Goal: Use online tool/utility: Utilize a website feature to perform a specific function

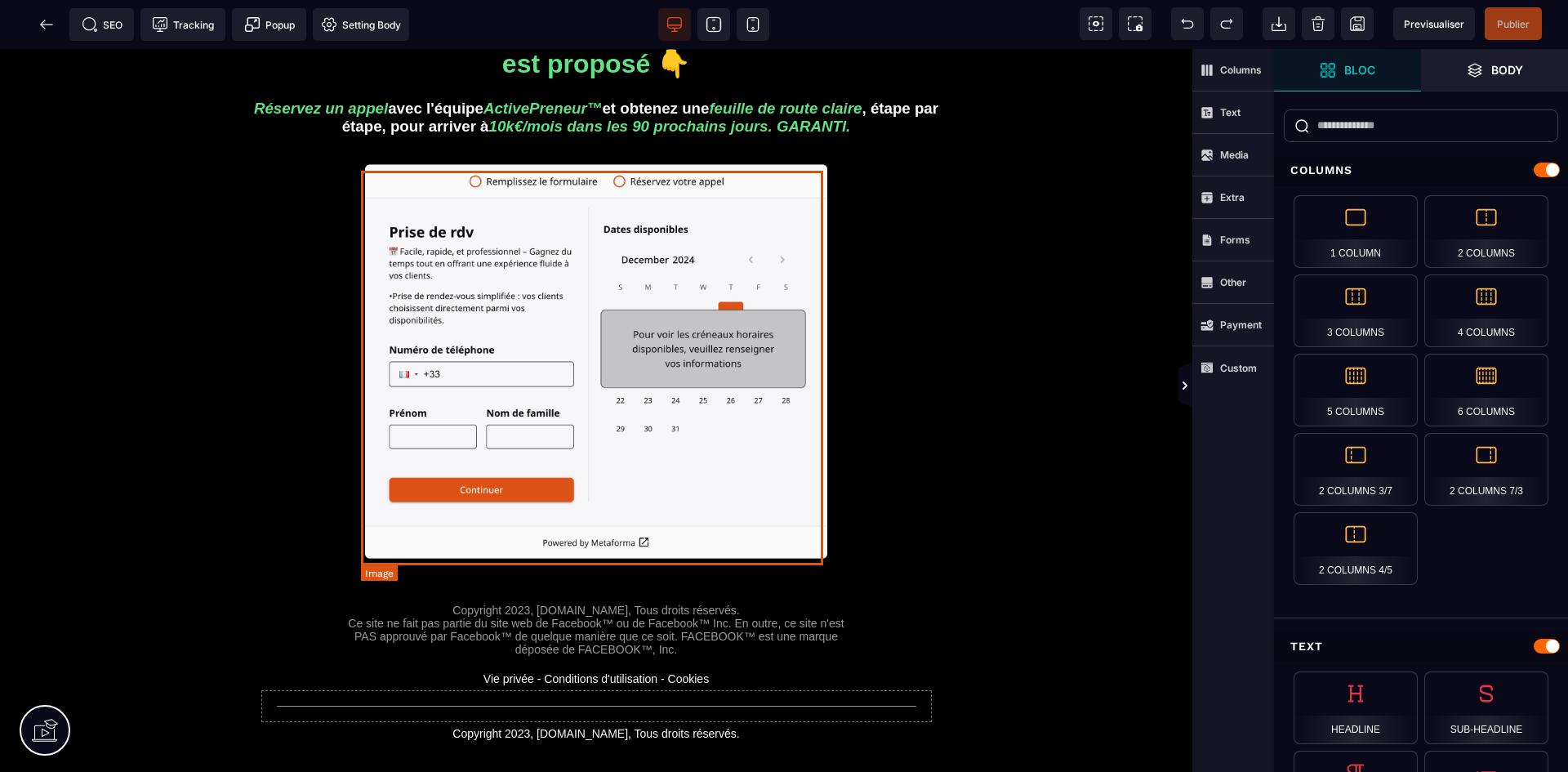
scroll to position [163, 0]
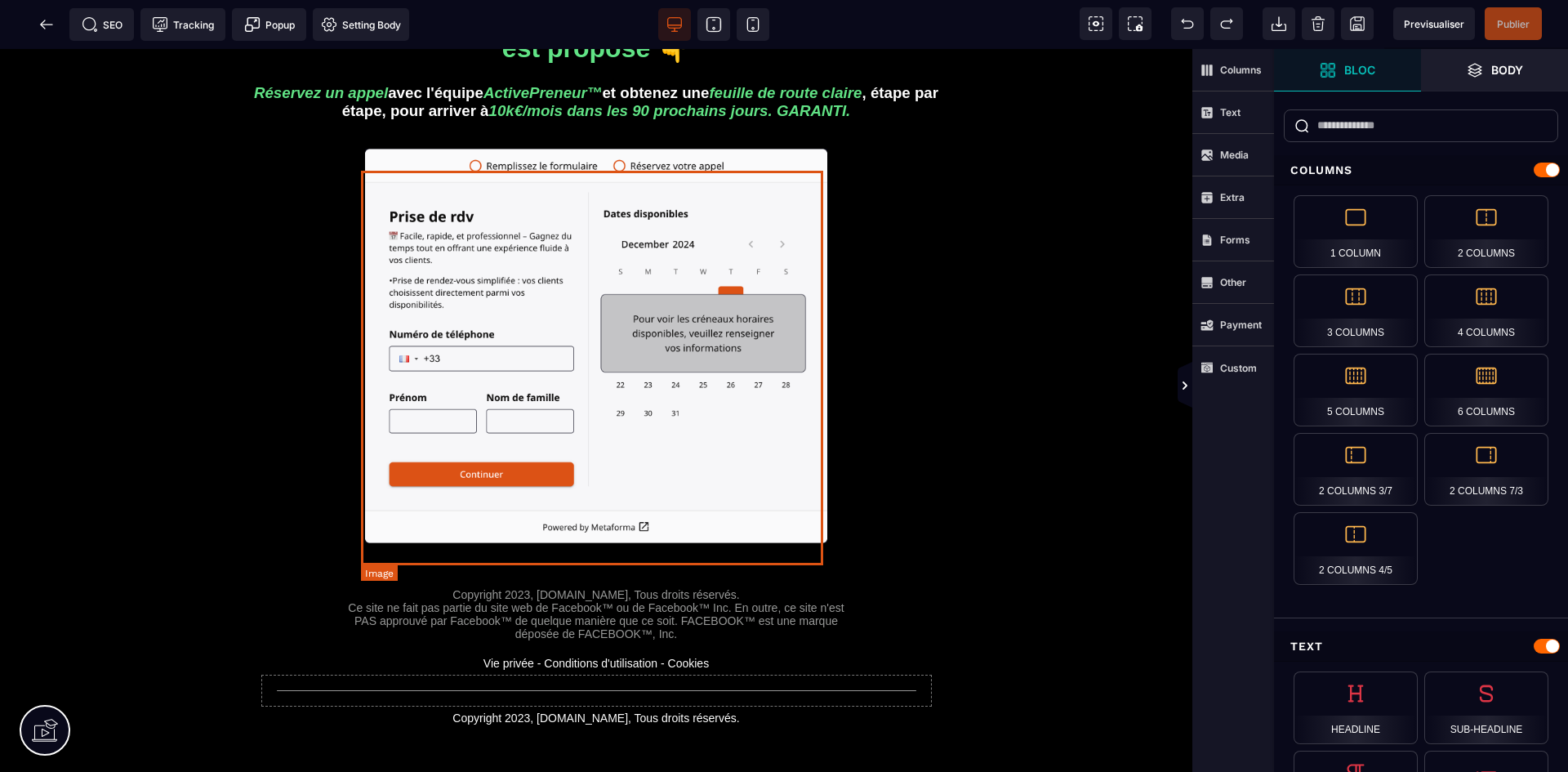
click at [659, 435] on img at bounding box center [596, 346] width 462 height 395
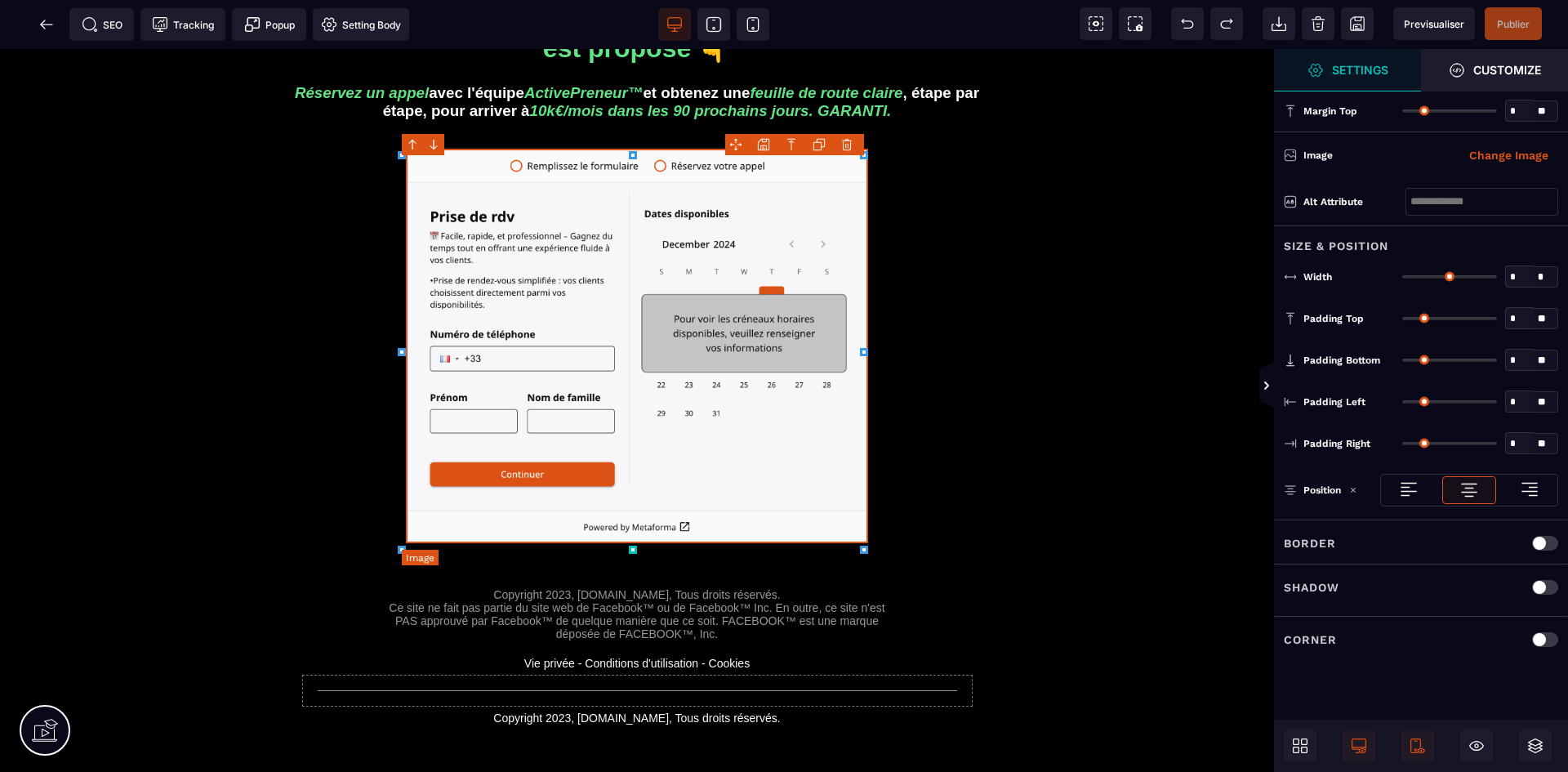
type input "*"
type input "**"
type input "*"
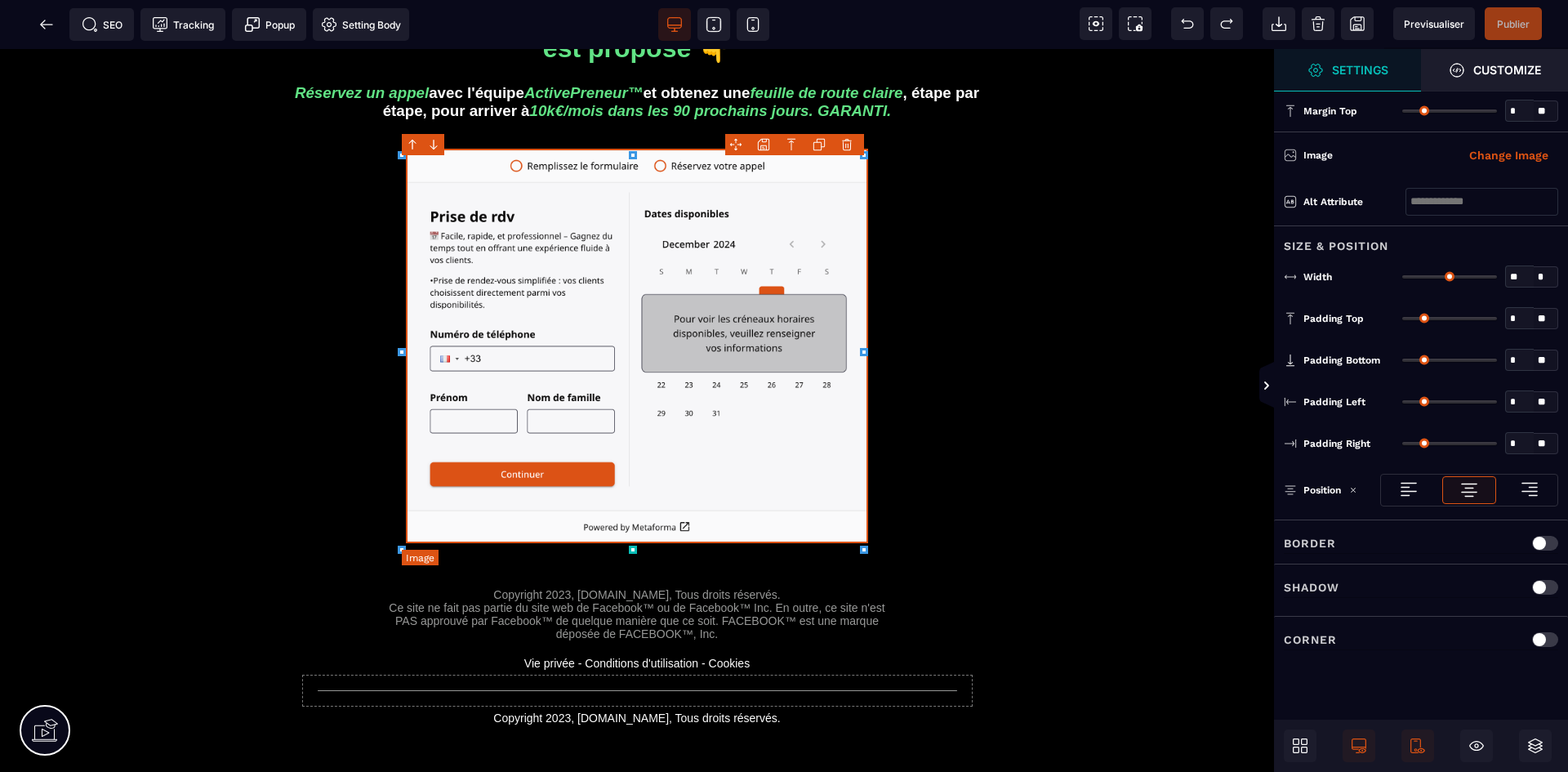
type input "*"
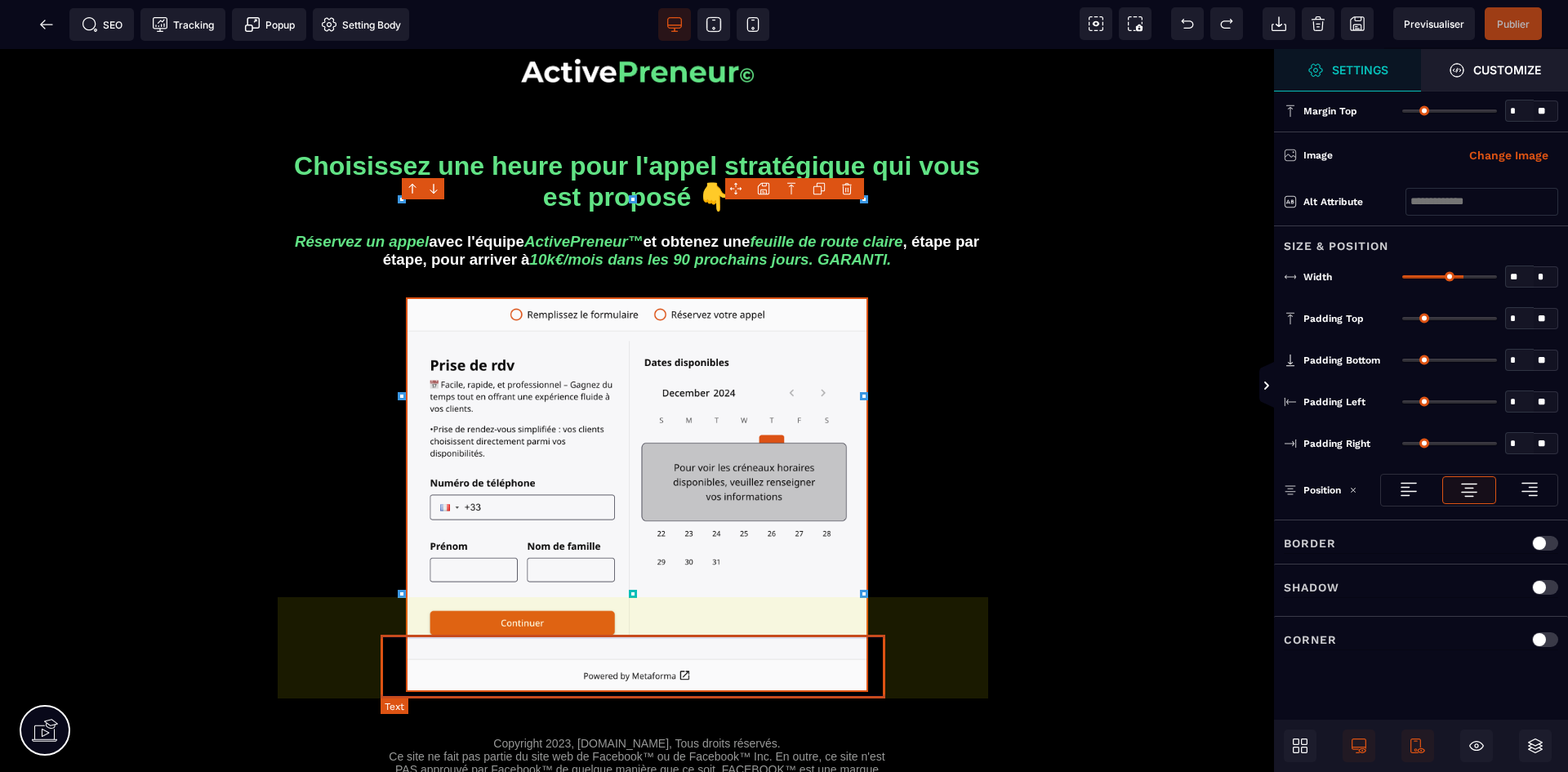
scroll to position [0, 0]
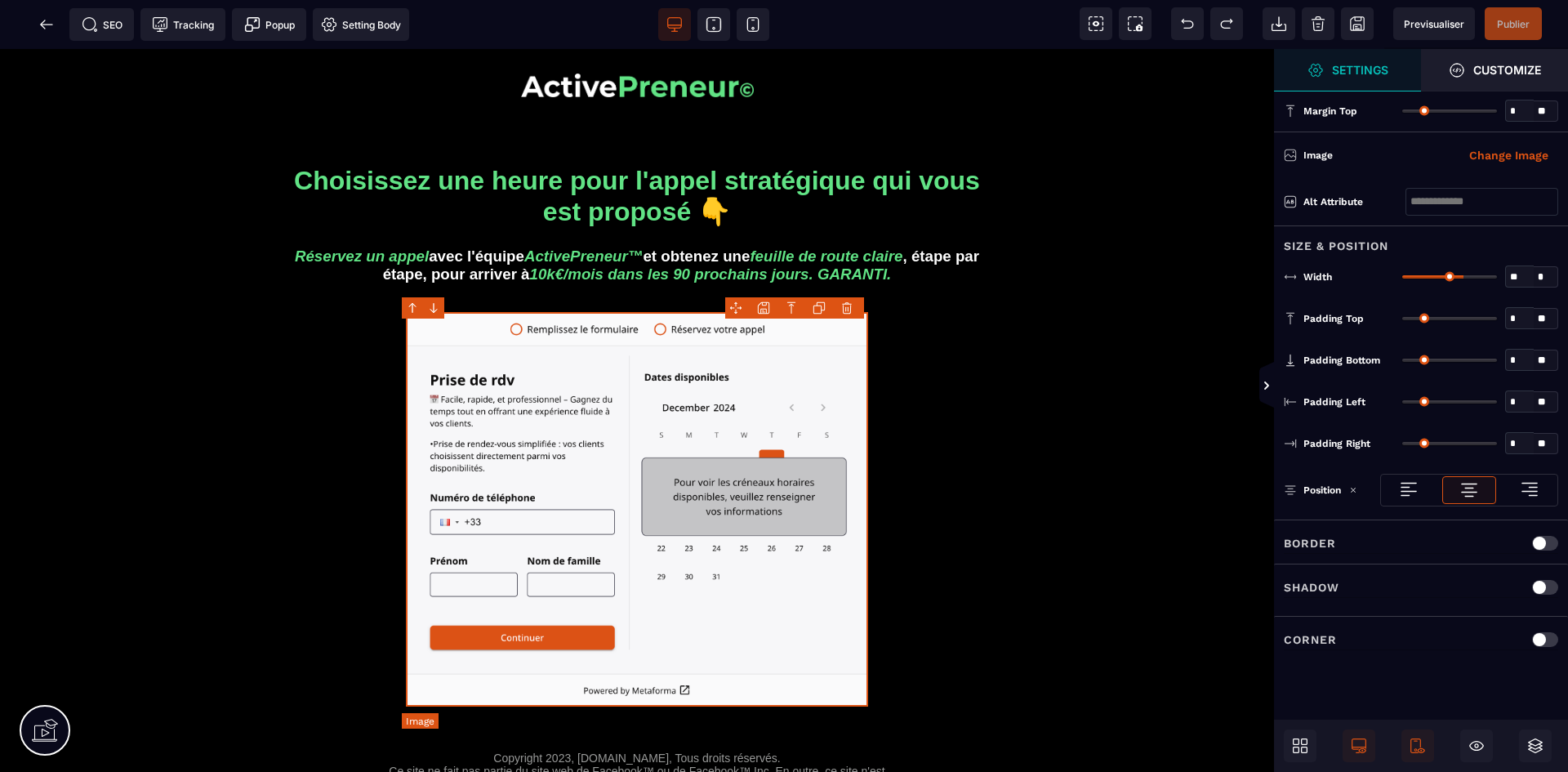
click at [627, 444] on img at bounding box center [637, 509] width 462 height 395
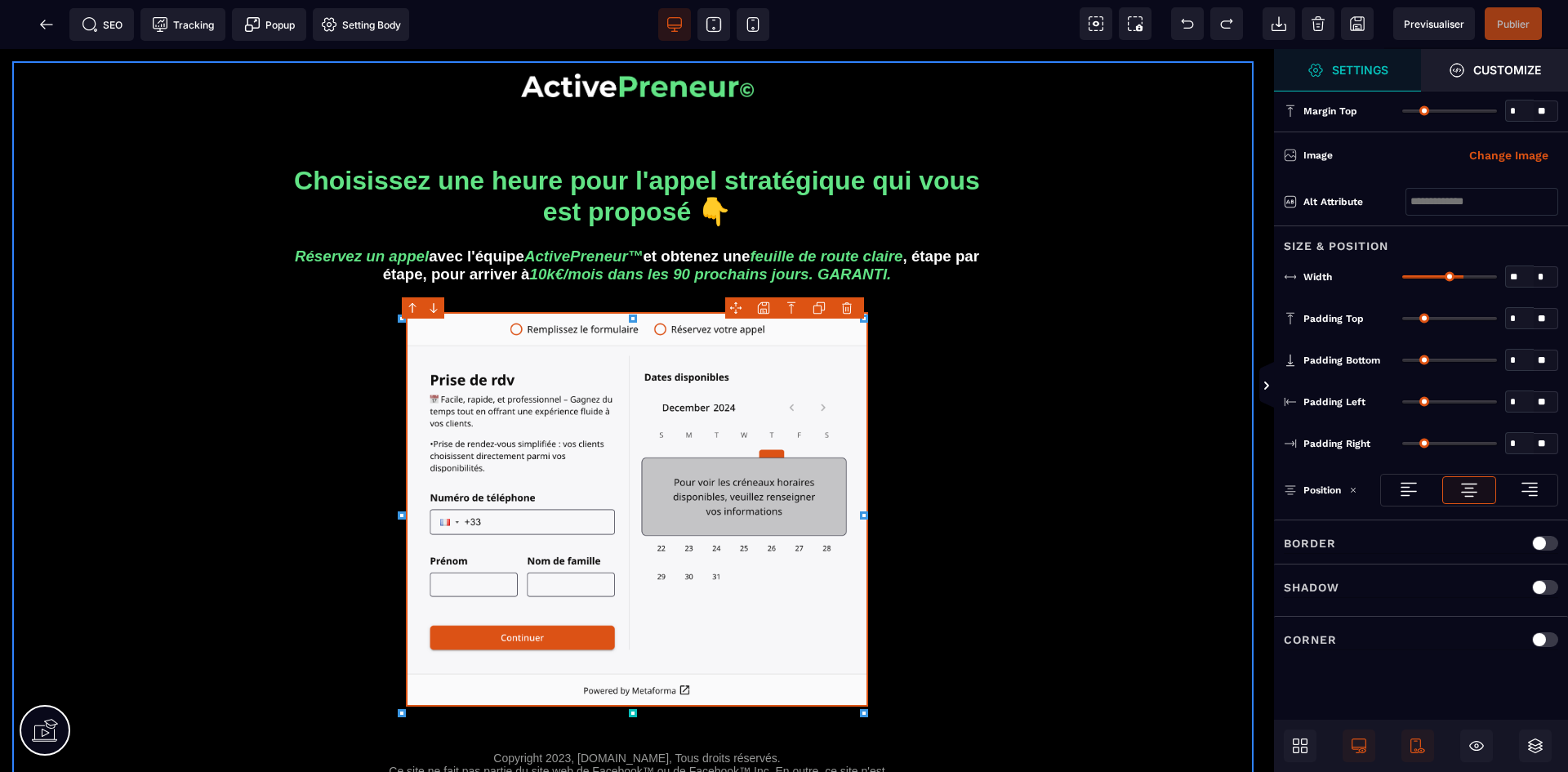
click at [1134, 409] on div "Choisissez une heure pour l'appel stratégique qui vous est proposé 👇 Réservez u…" at bounding box center [637, 511] width 1250 height 900
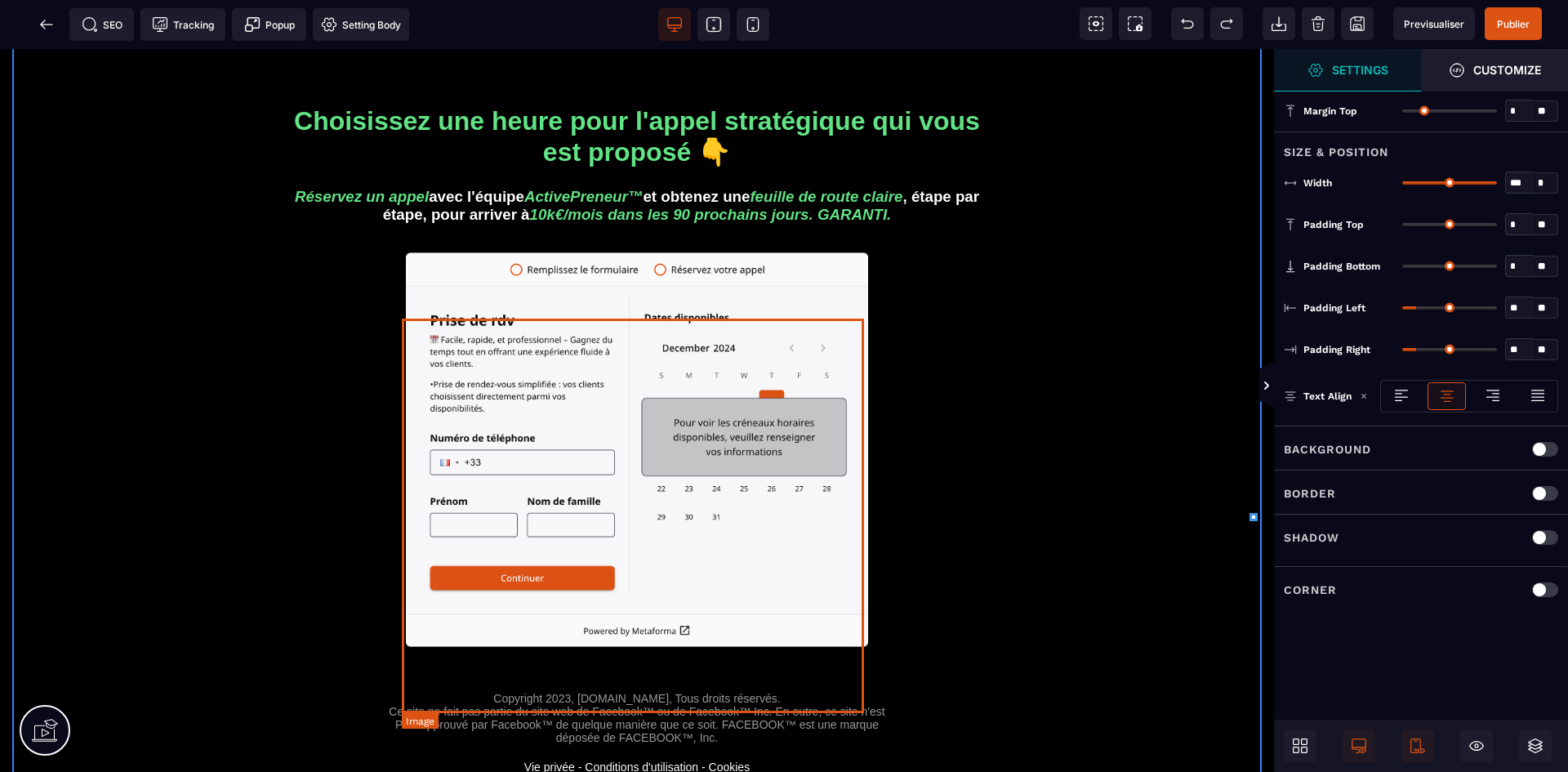
scroll to position [82, 0]
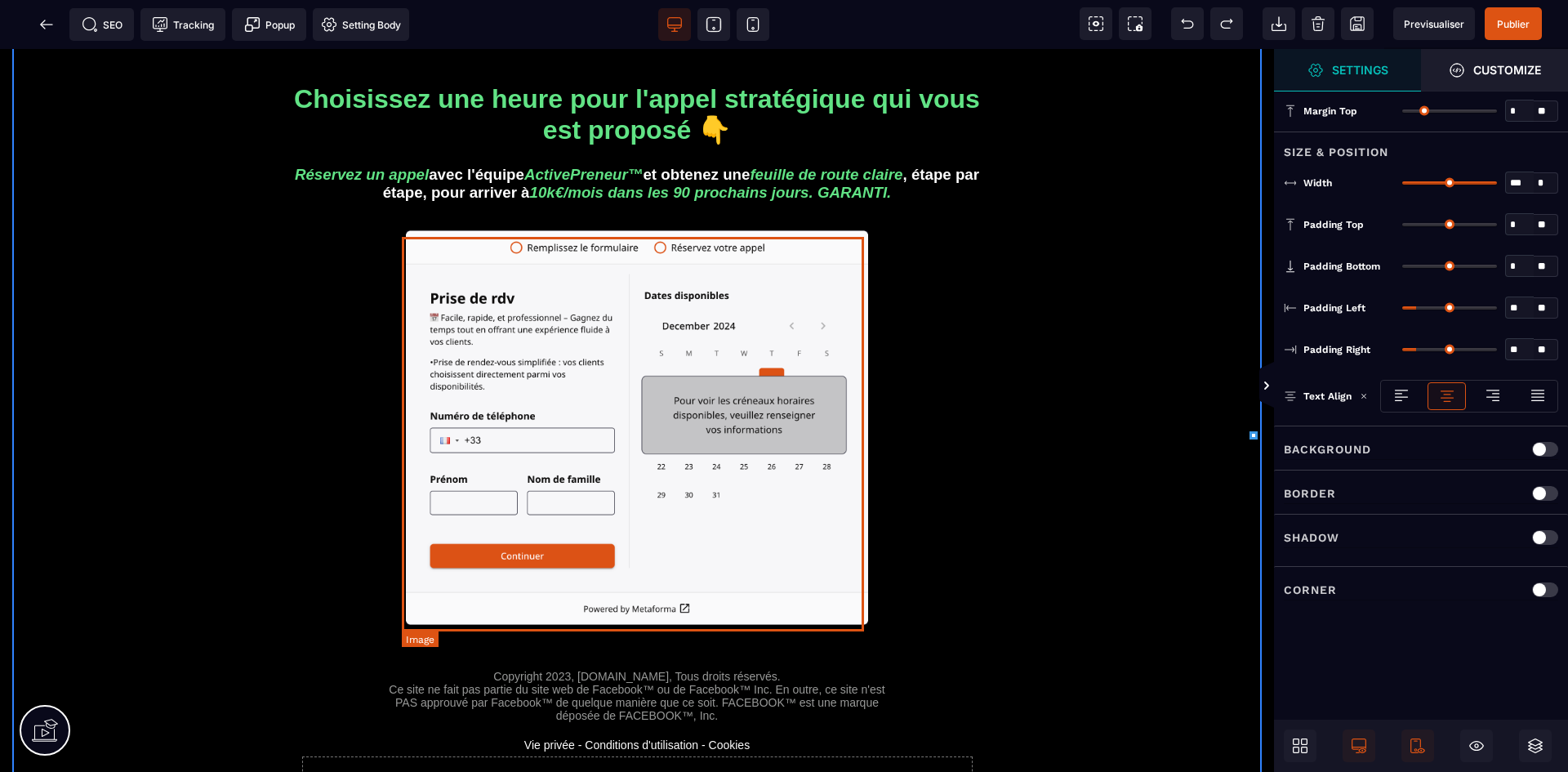
click at [636, 469] on img at bounding box center [637, 428] width 462 height 395
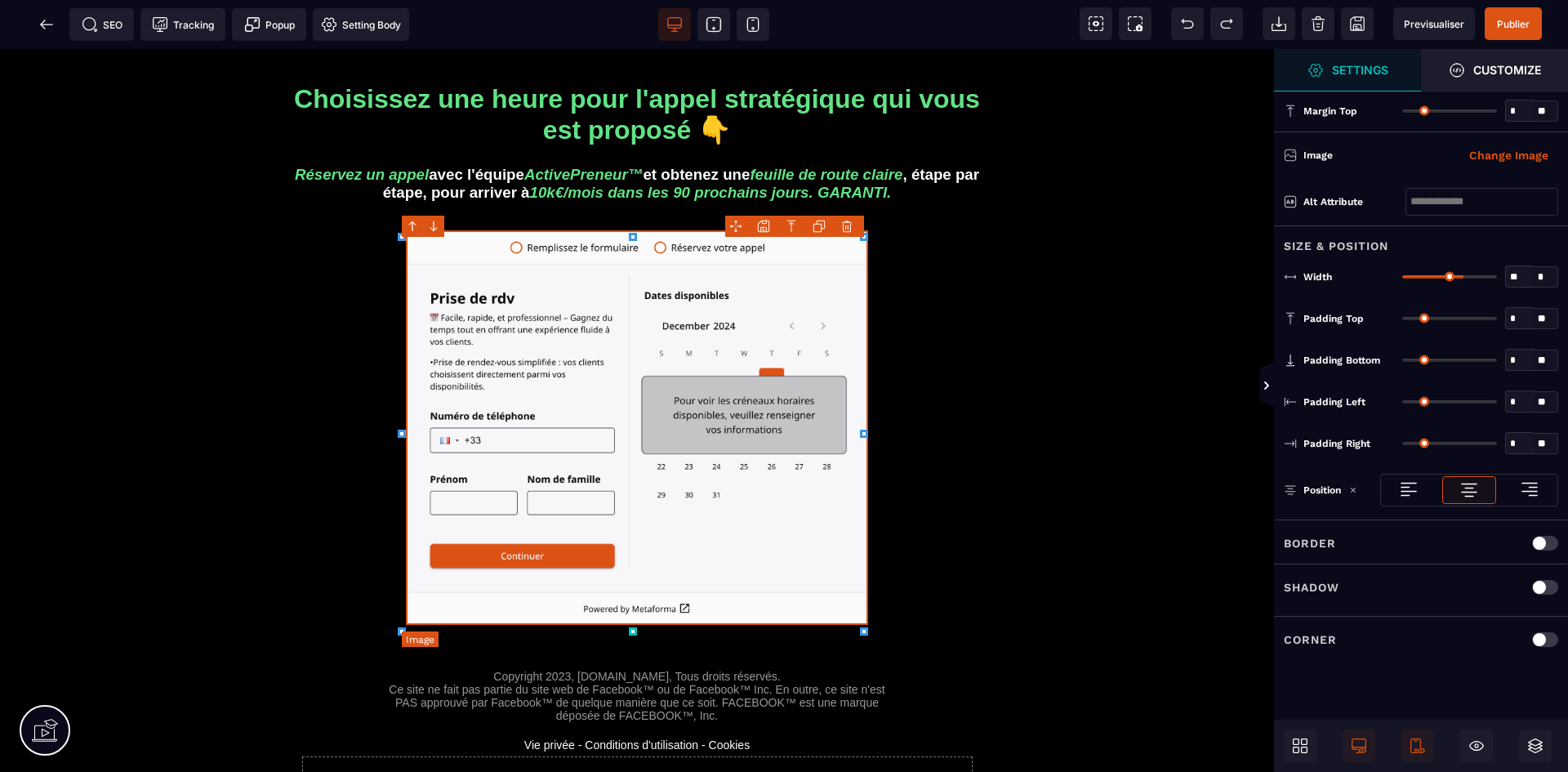
click at [681, 432] on img at bounding box center [637, 428] width 462 height 395
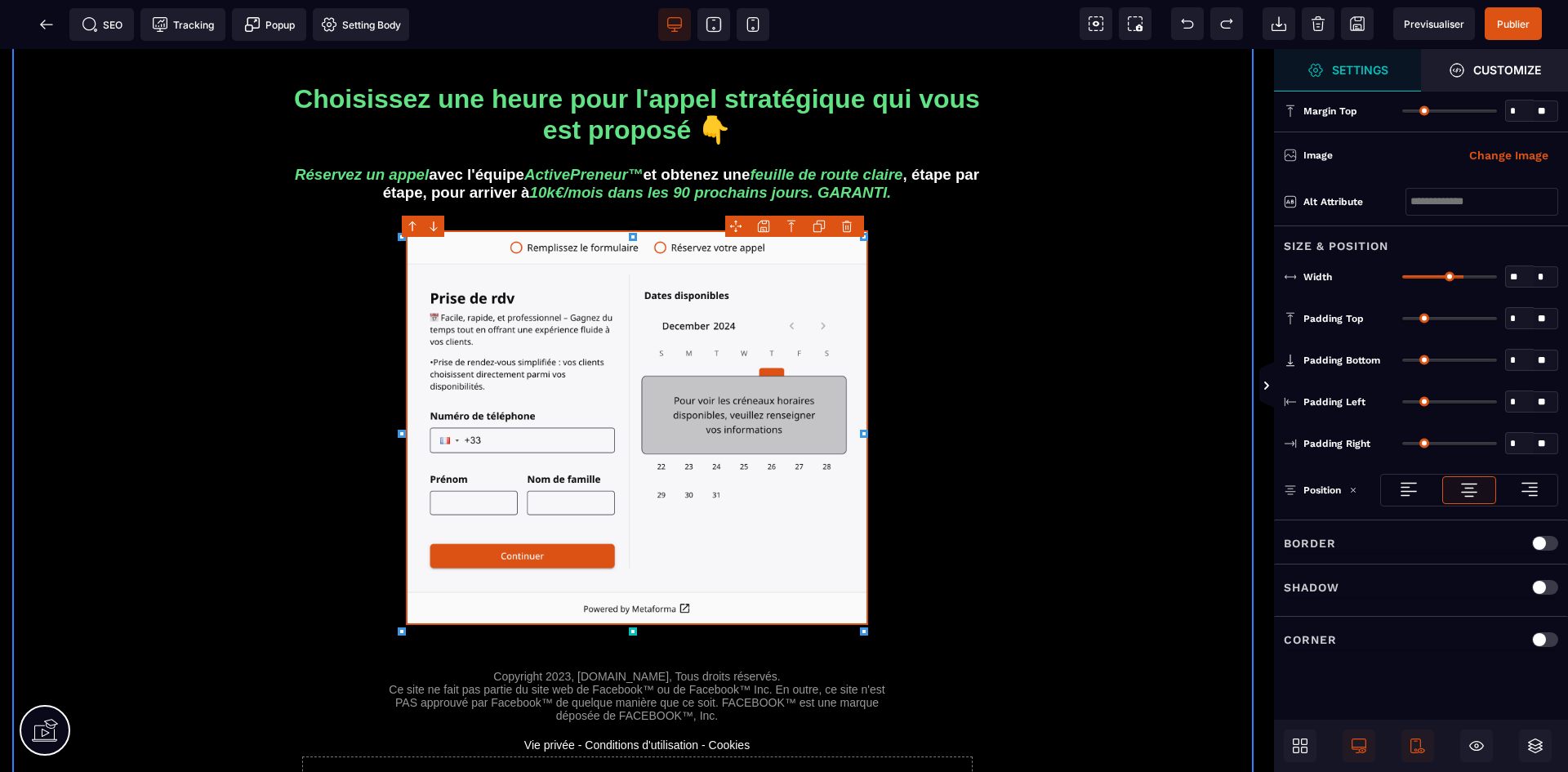
click at [1050, 455] on div "Choisissez une heure pour l'appel stratégique qui vous est proposé 👇 Réservez u…" at bounding box center [637, 429] width 1250 height 900
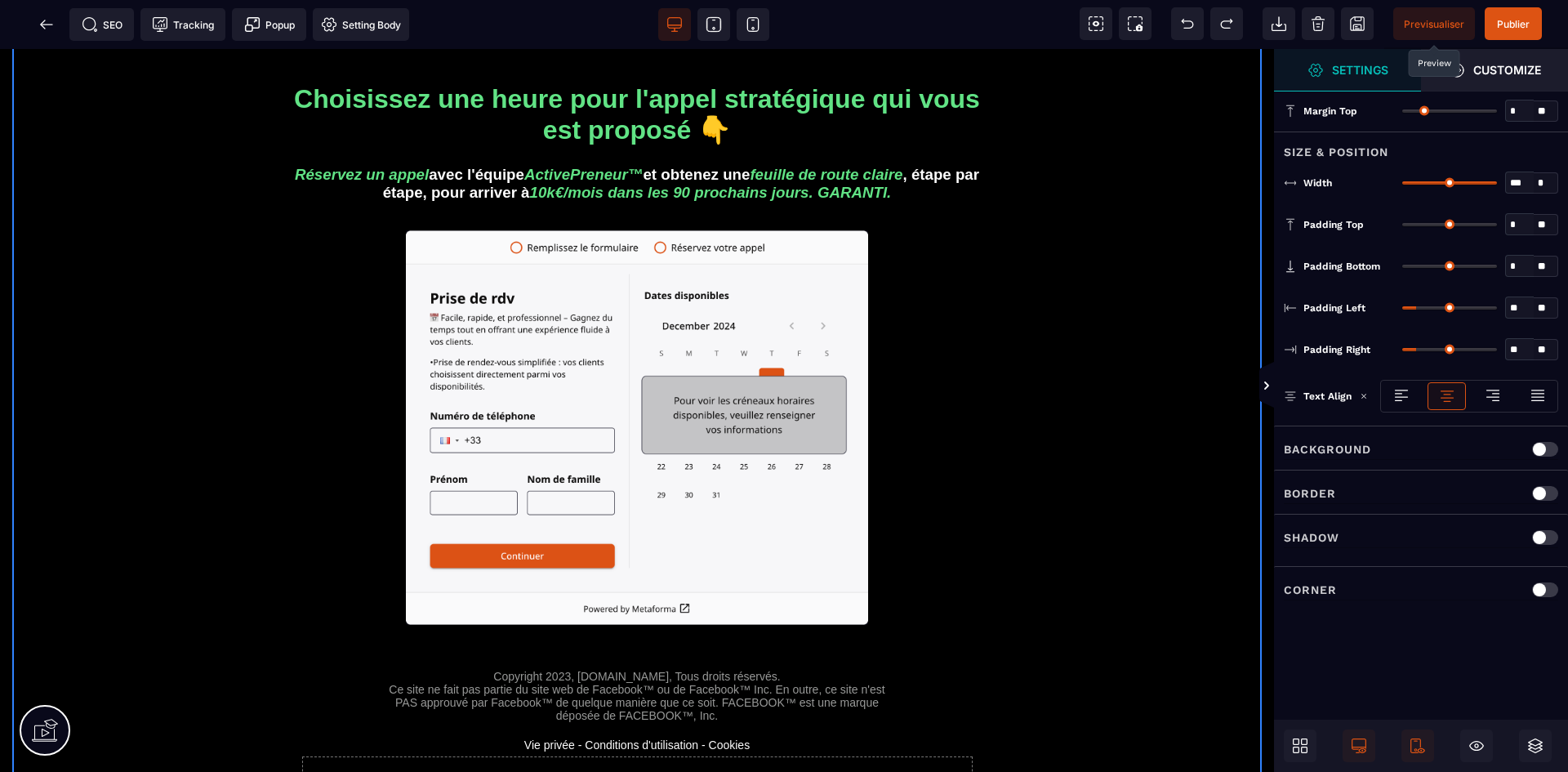
click at [1436, 21] on span "Previsualiser" at bounding box center [1433, 24] width 60 height 12
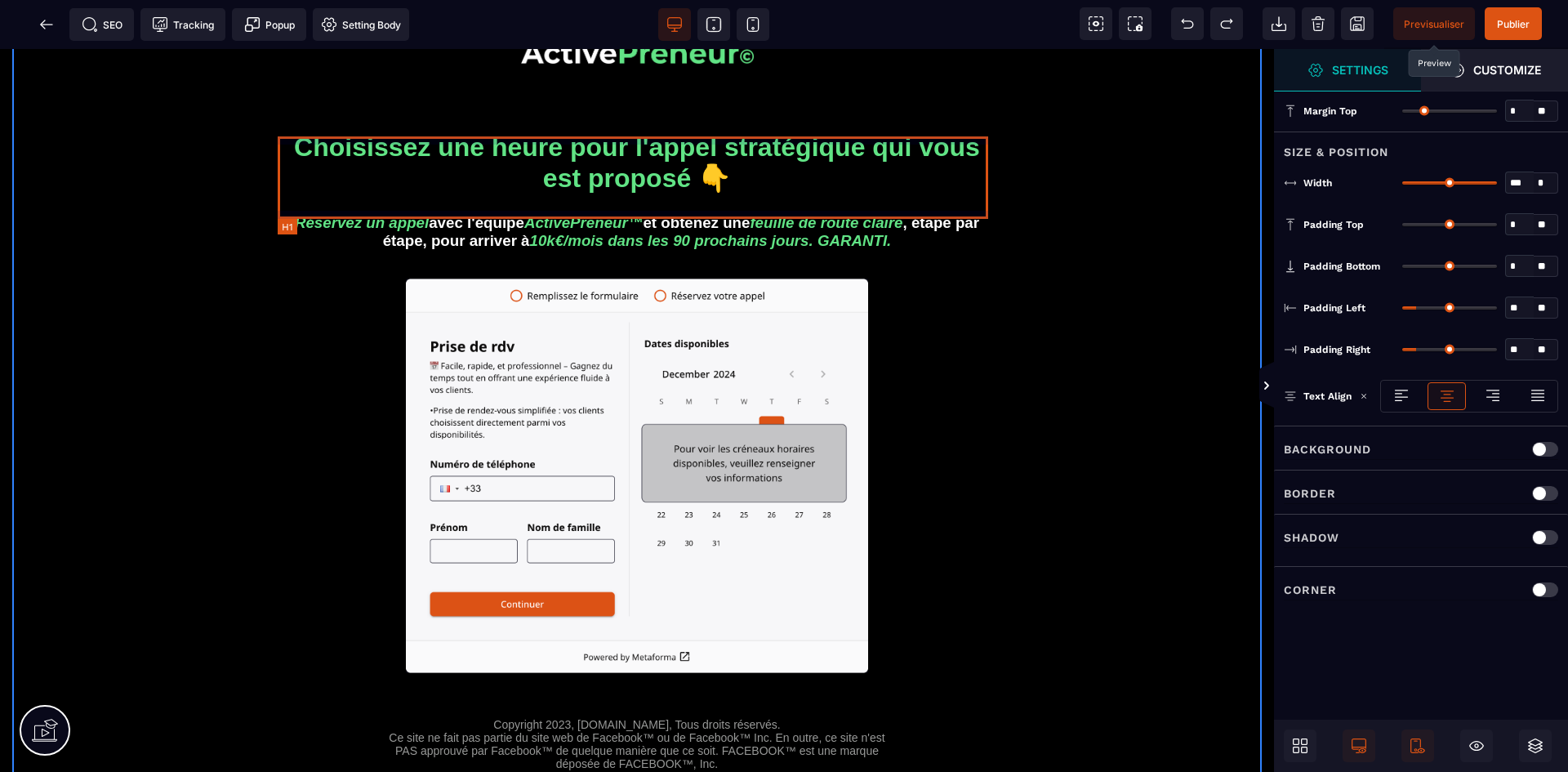
scroll to position [0, 0]
